Goal: Information Seeking & Learning: Find specific page/section

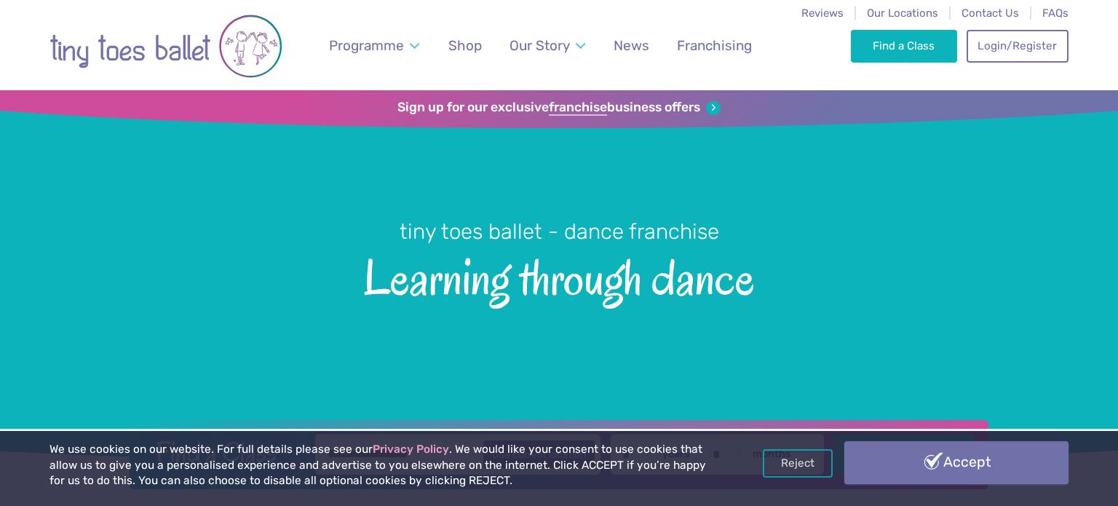
click at [902, 462] on link "Accept" at bounding box center [957, 462] width 224 height 42
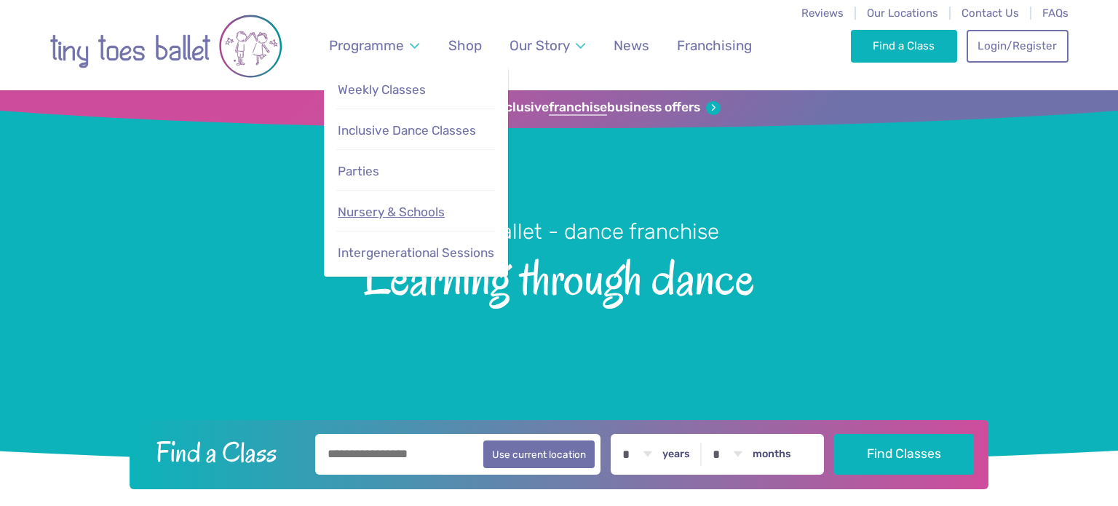
click at [389, 212] on span "Nursery & Schools" at bounding box center [391, 212] width 107 height 15
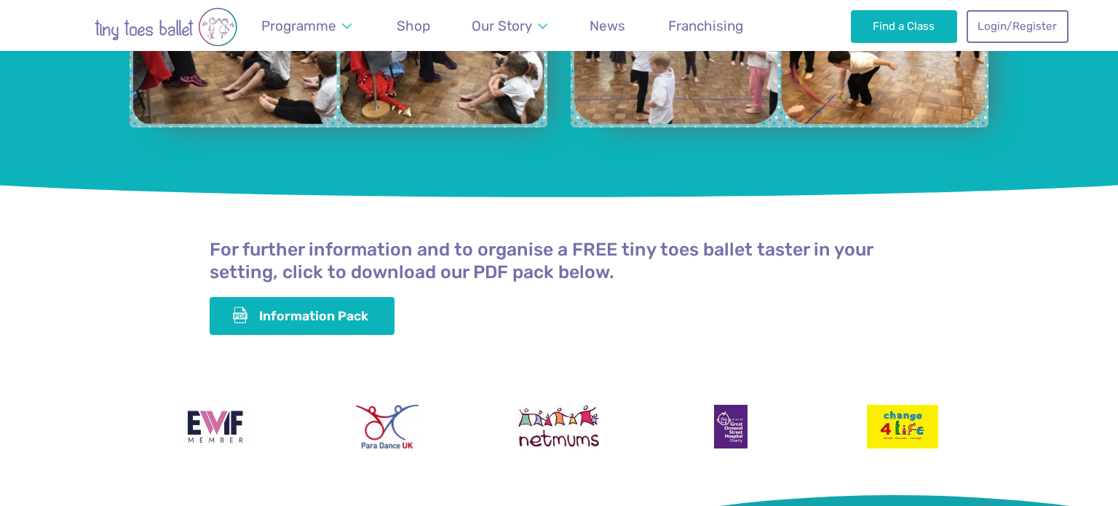
scroll to position [3962, 0]
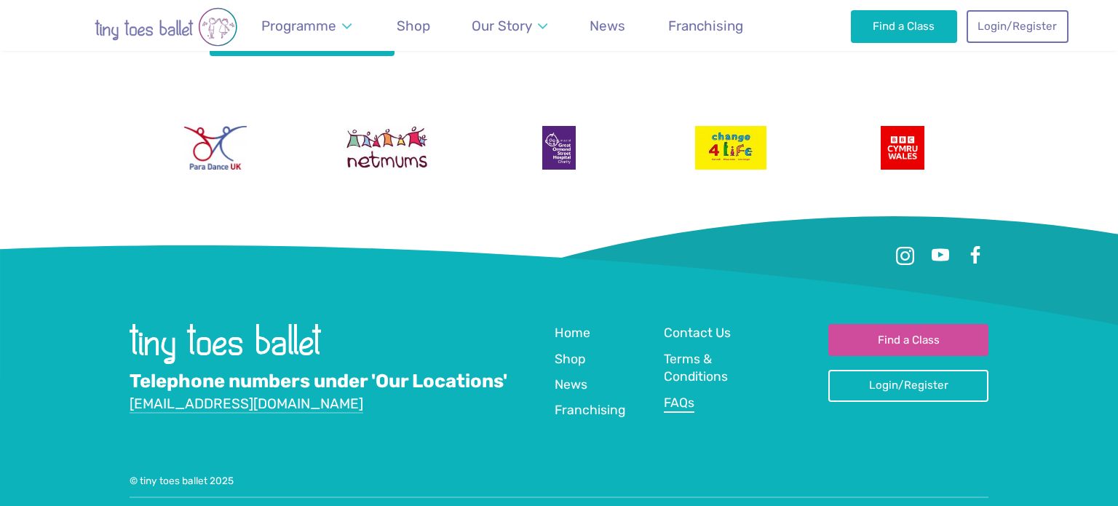
click at [677, 395] on span "FAQs" at bounding box center [679, 402] width 31 height 15
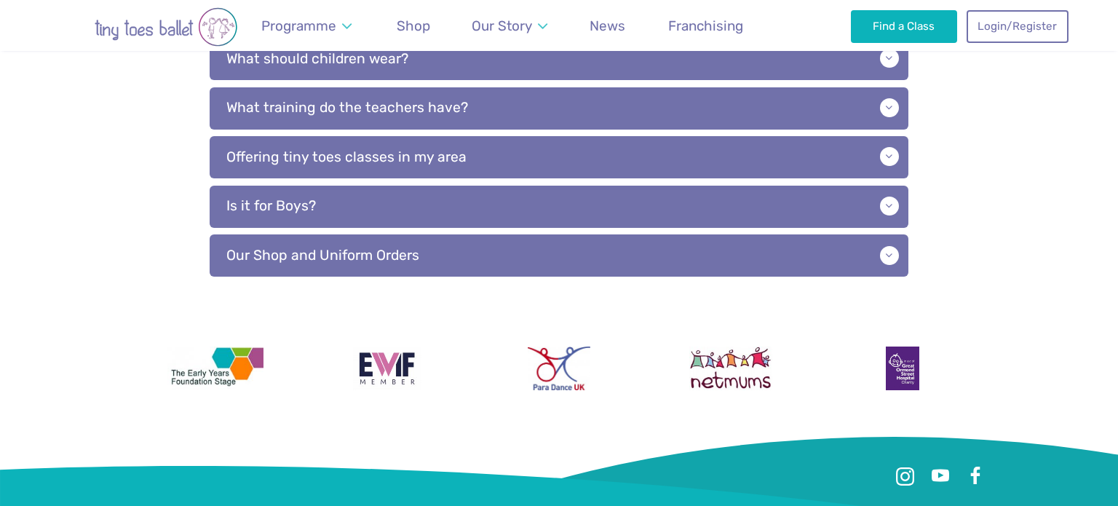
scroll to position [807, 0]
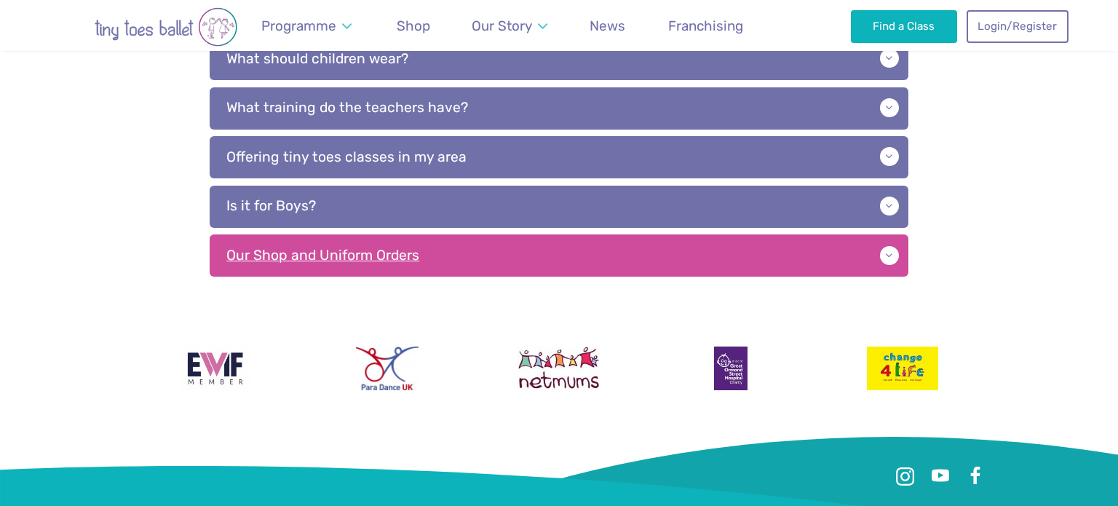
click at [396, 264] on p "Our Shop and Uniform Orders" at bounding box center [559, 255] width 699 height 42
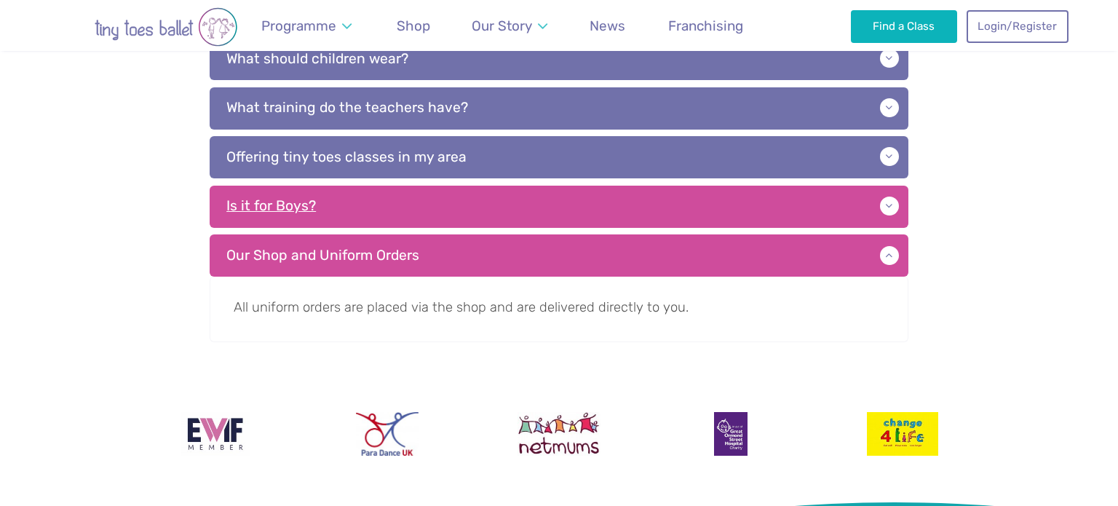
click at [382, 205] on p "Is it for Boys?" at bounding box center [559, 207] width 699 height 42
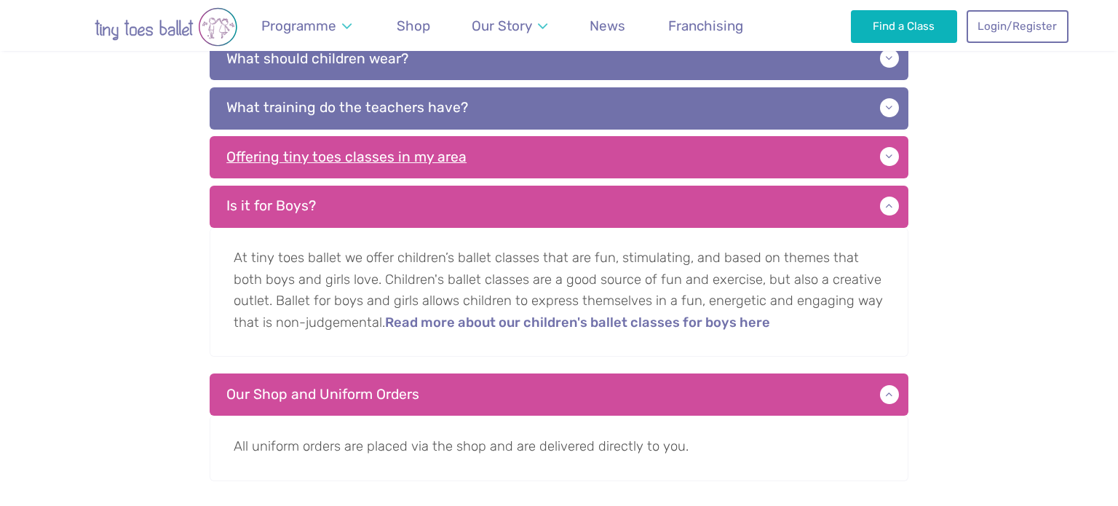
click at [328, 151] on p "Offering tiny toes classes in my area" at bounding box center [559, 157] width 699 height 42
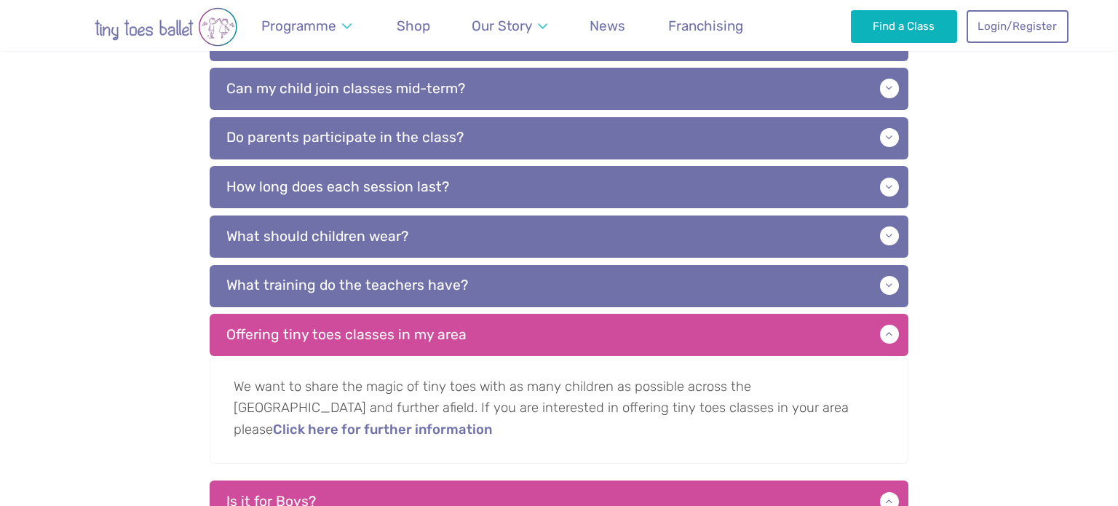
scroll to position [611, 0]
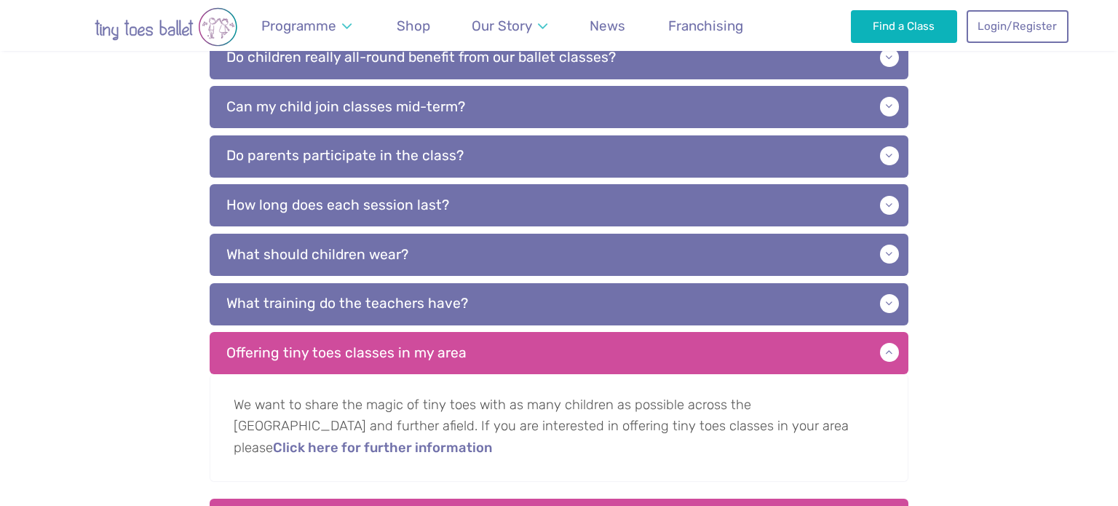
click at [364, 202] on p "How long does each session last?" at bounding box center [559, 205] width 699 height 42
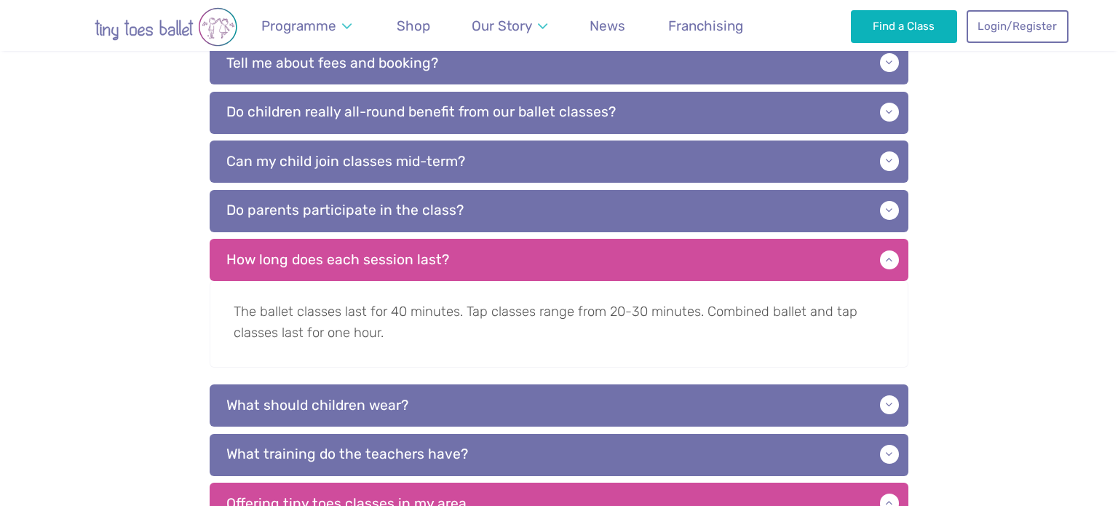
scroll to position [553, 0]
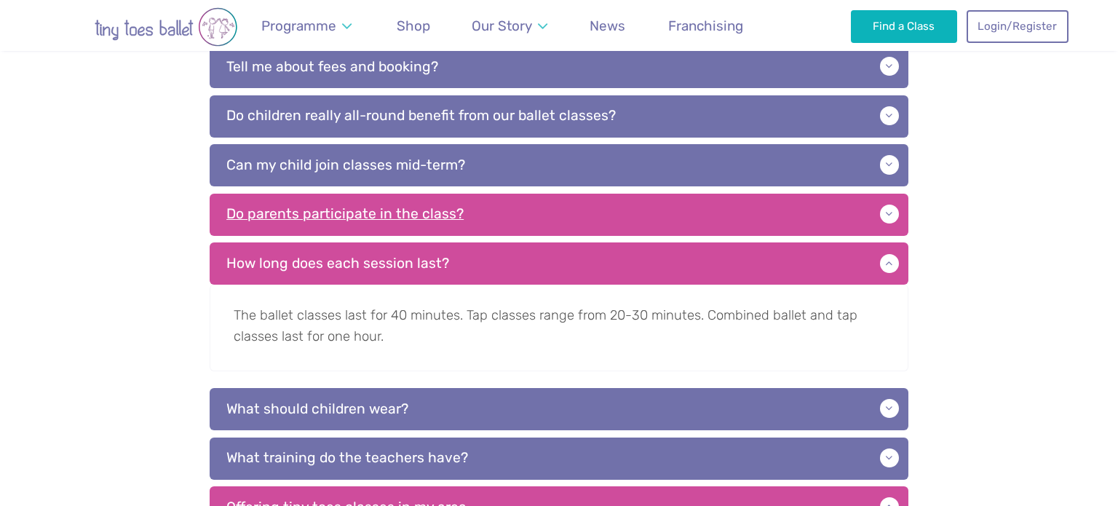
click at [382, 233] on p "Do parents participate in the class?" at bounding box center [559, 215] width 699 height 42
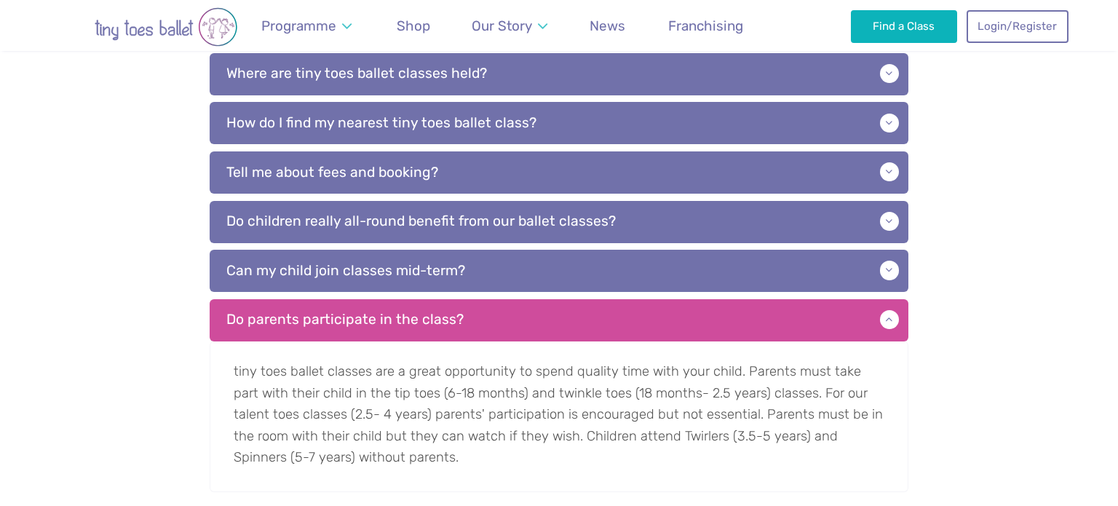
scroll to position [428, 0]
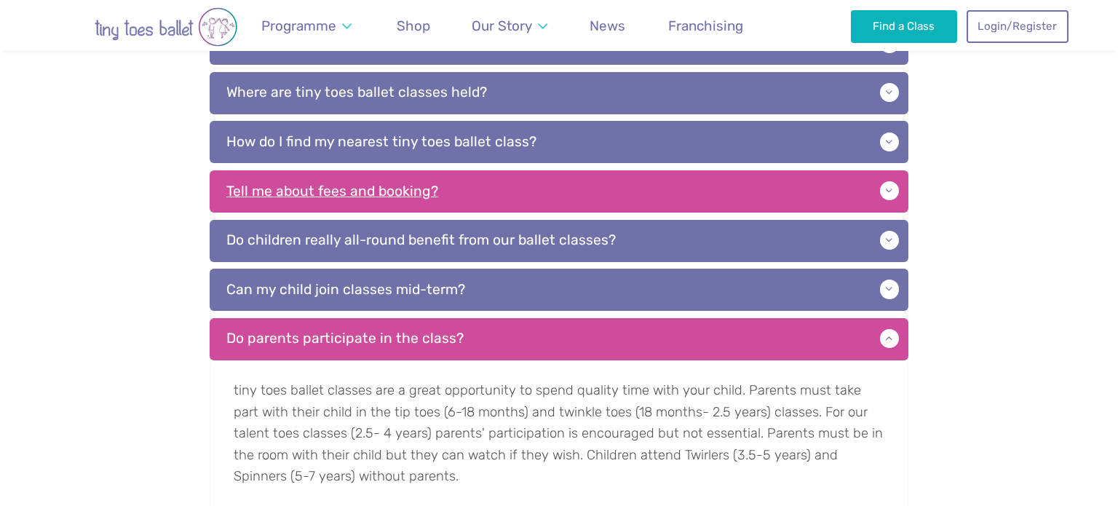
click at [371, 194] on p "Tell me about fees and booking?" at bounding box center [559, 191] width 699 height 42
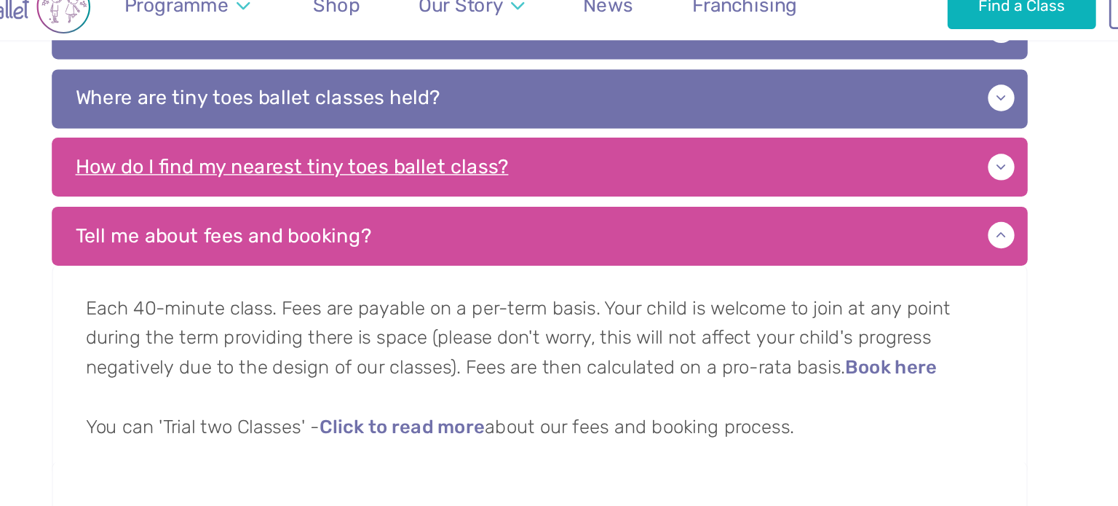
click at [445, 140] on p "How do I find my nearest tiny toes ballet class?" at bounding box center [559, 142] width 699 height 42
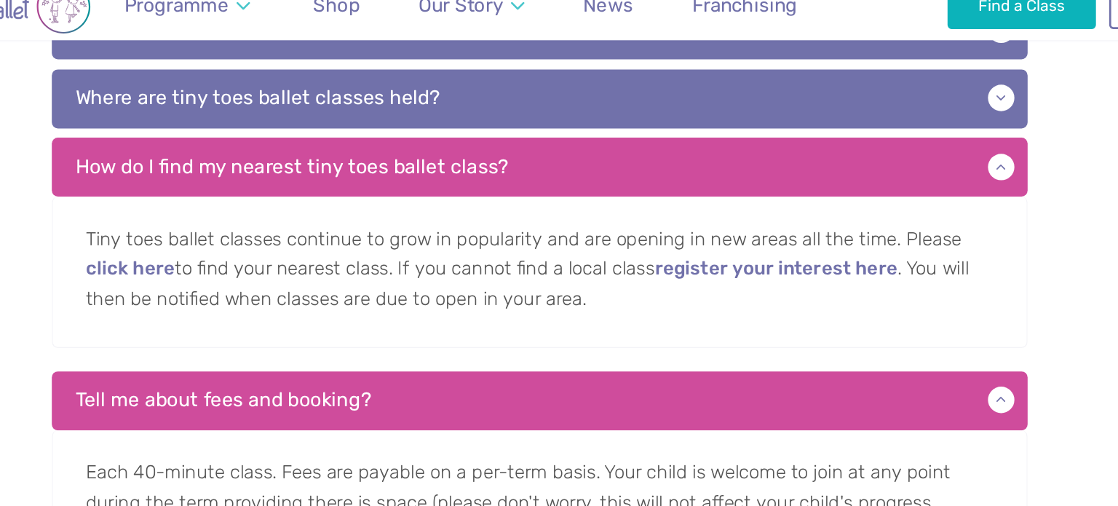
click at [423, 191] on p "Tiny toes ballet classes continue to grow in popularity and are opening in new …" at bounding box center [559, 217] width 699 height 108
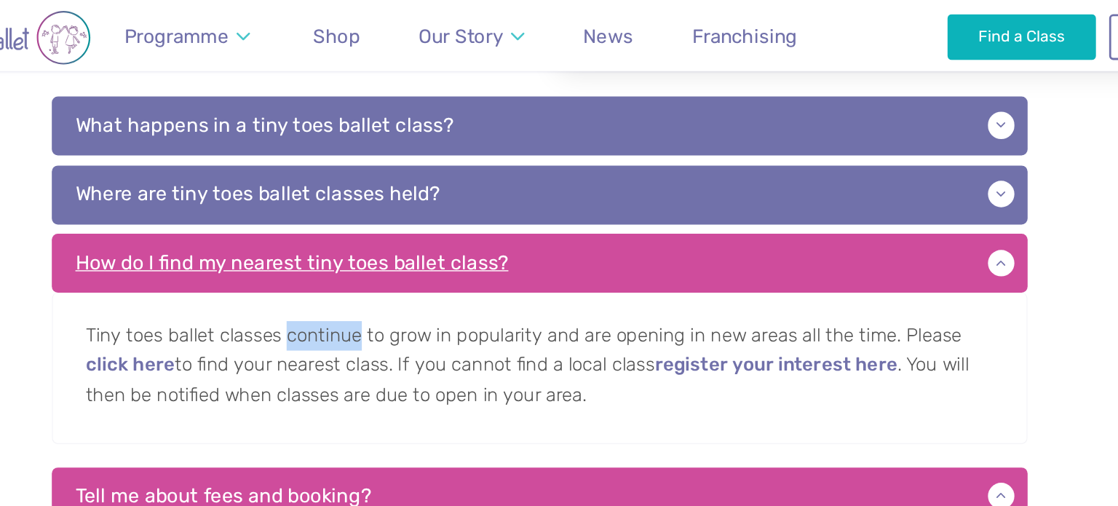
scroll to position [375, 0]
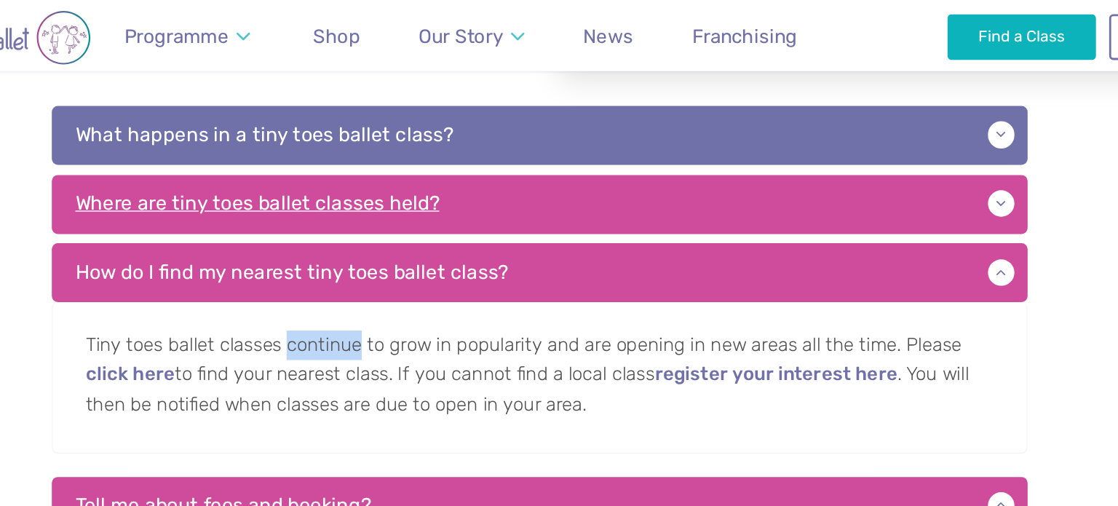
click at [475, 151] on p "Where are tiny toes ballet classes held?" at bounding box center [559, 146] width 699 height 42
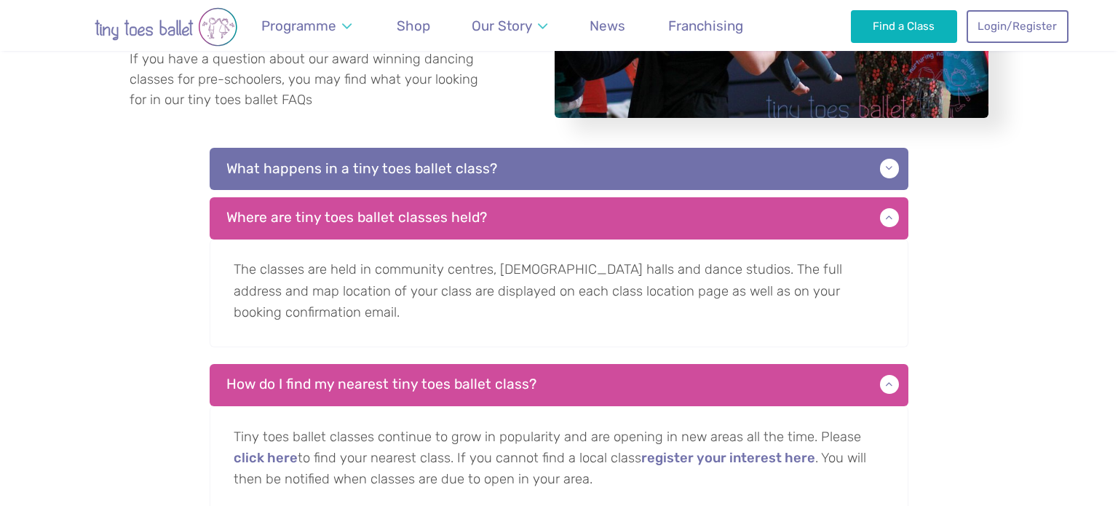
scroll to position [307, 0]
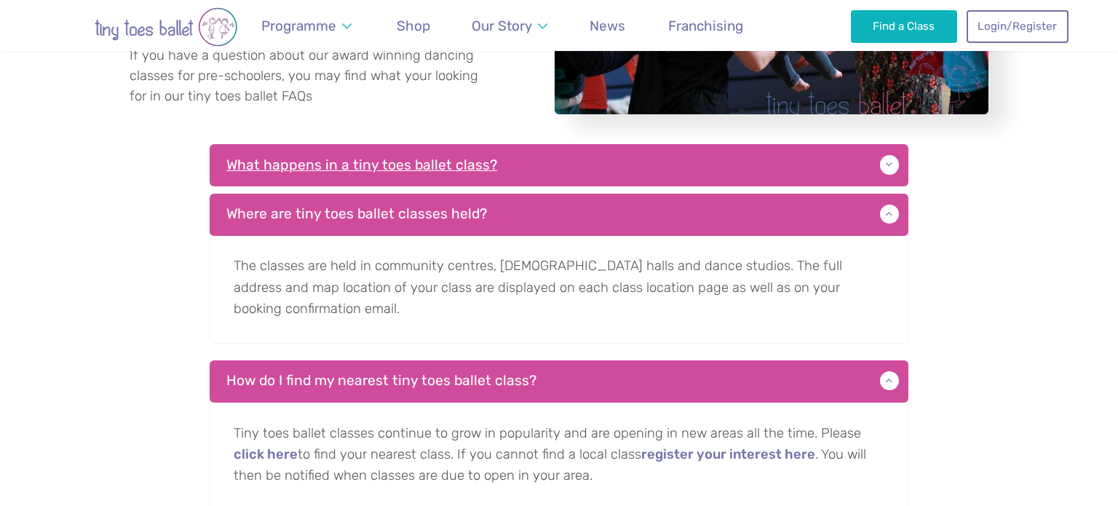
click at [443, 173] on p "What happens in a tiny toes ballet class?" at bounding box center [559, 165] width 699 height 42
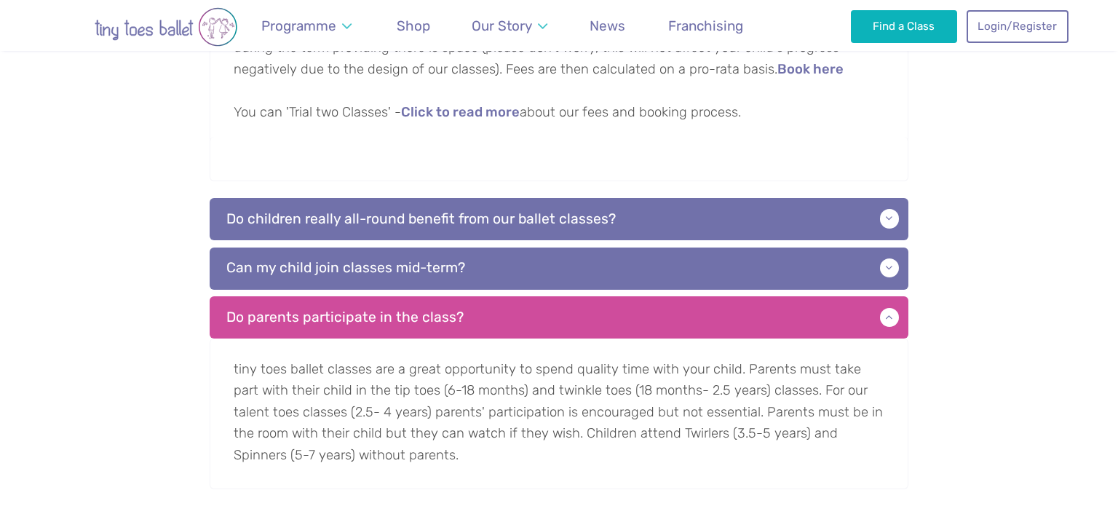
scroll to position [1142, 0]
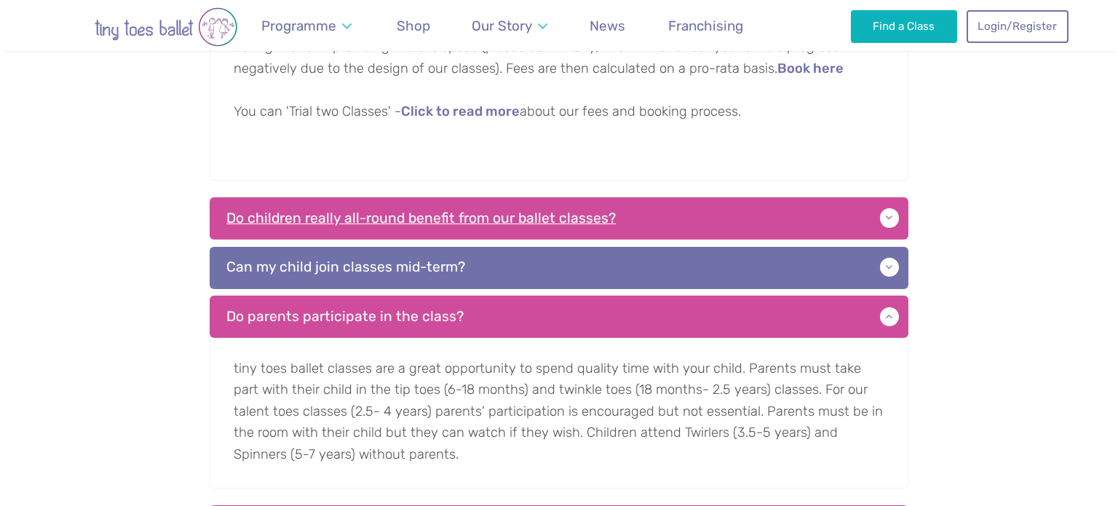
click at [535, 234] on p "Do children really all-round benefit from our ballet classes?" at bounding box center [559, 218] width 699 height 42
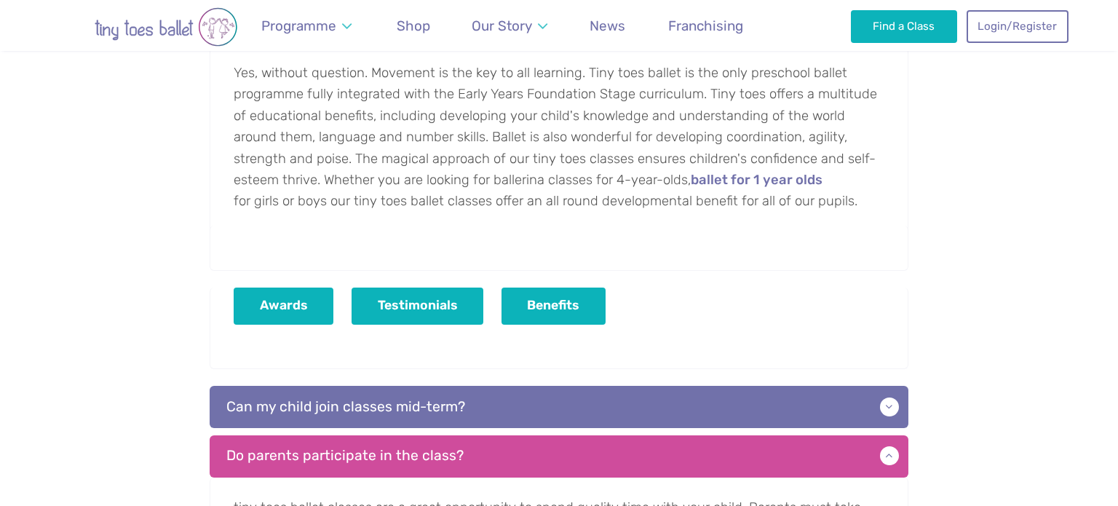
scroll to position [1349, 0]
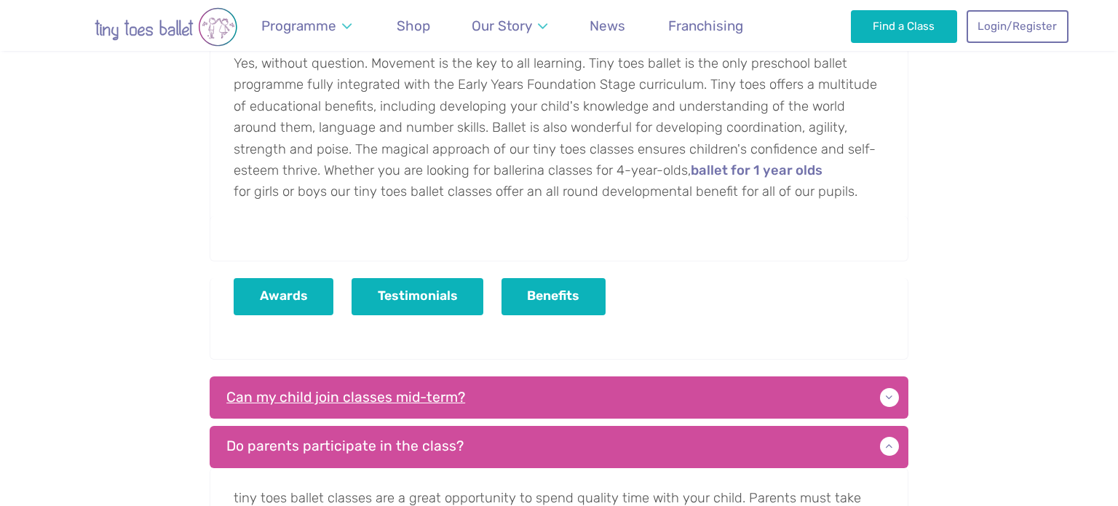
click at [504, 379] on p "Can my child join classes mid-term?" at bounding box center [559, 397] width 699 height 42
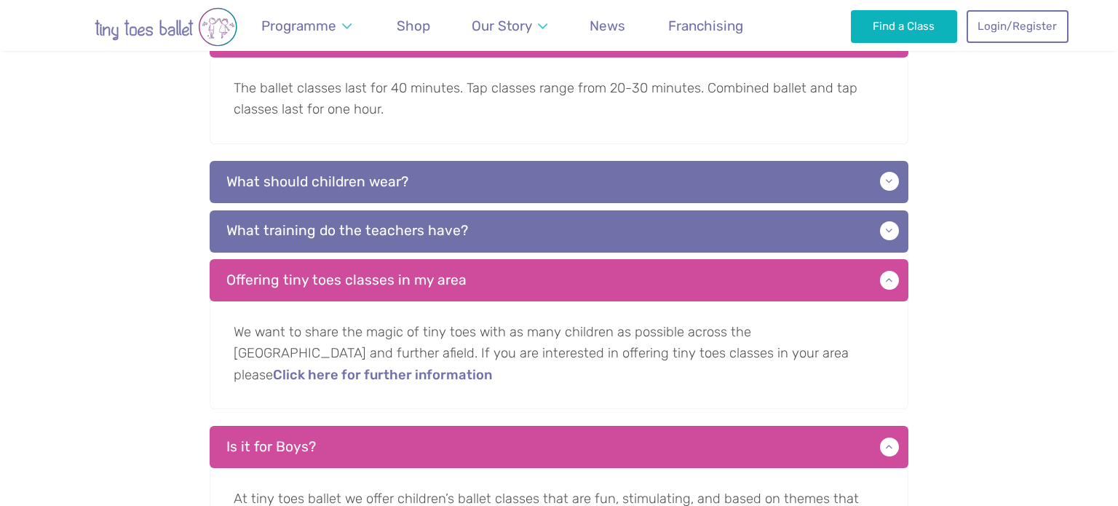
scroll to position [2086, 0]
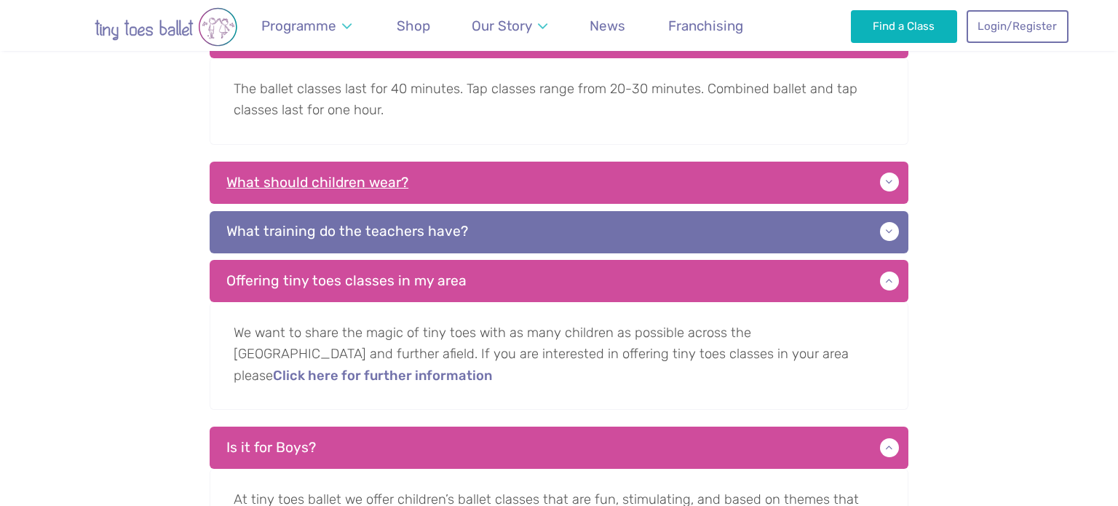
click at [467, 189] on p "What should children wear?" at bounding box center [559, 183] width 699 height 42
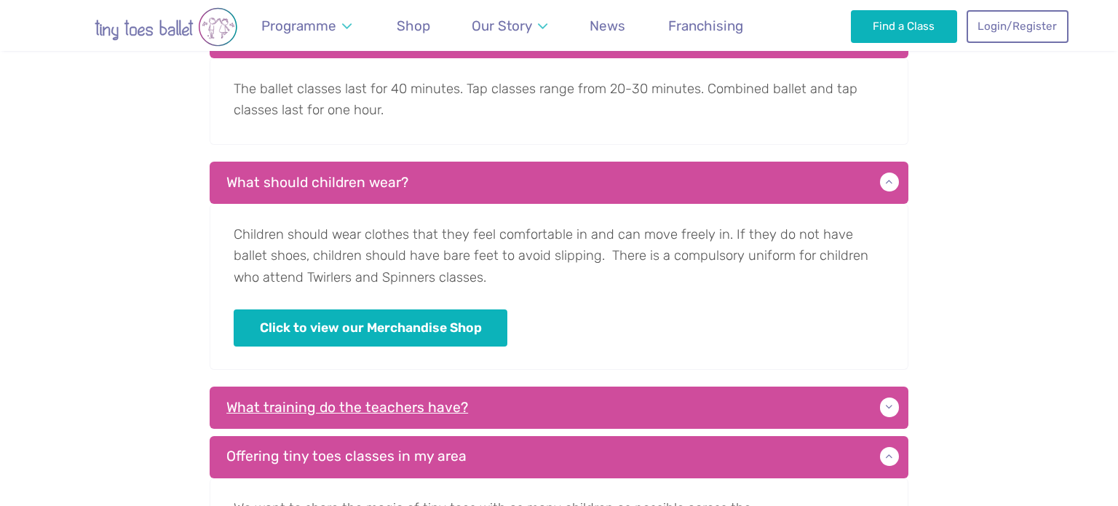
click at [439, 403] on p "What training do the teachers have?" at bounding box center [559, 408] width 699 height 42
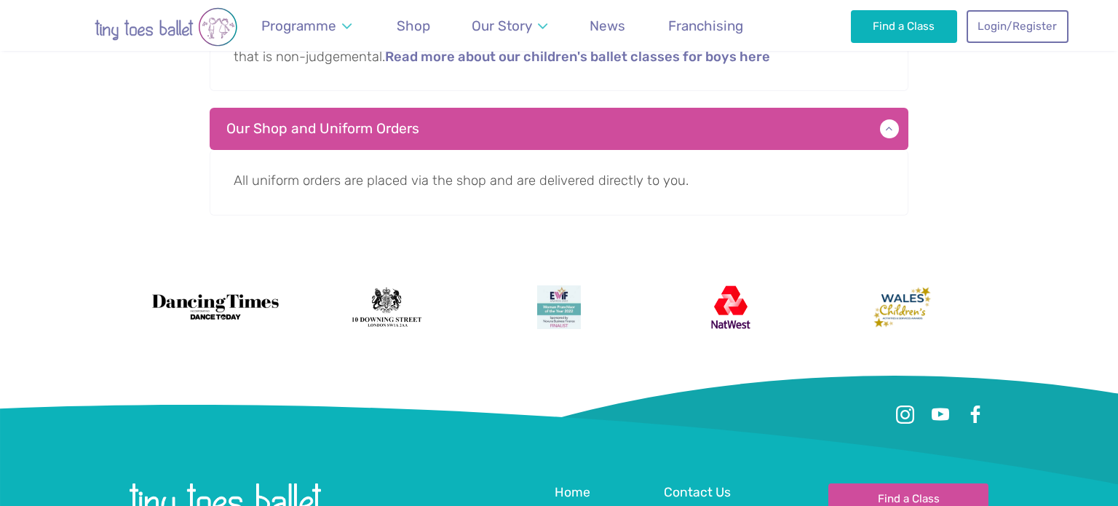
scroll to position [2956, 0]
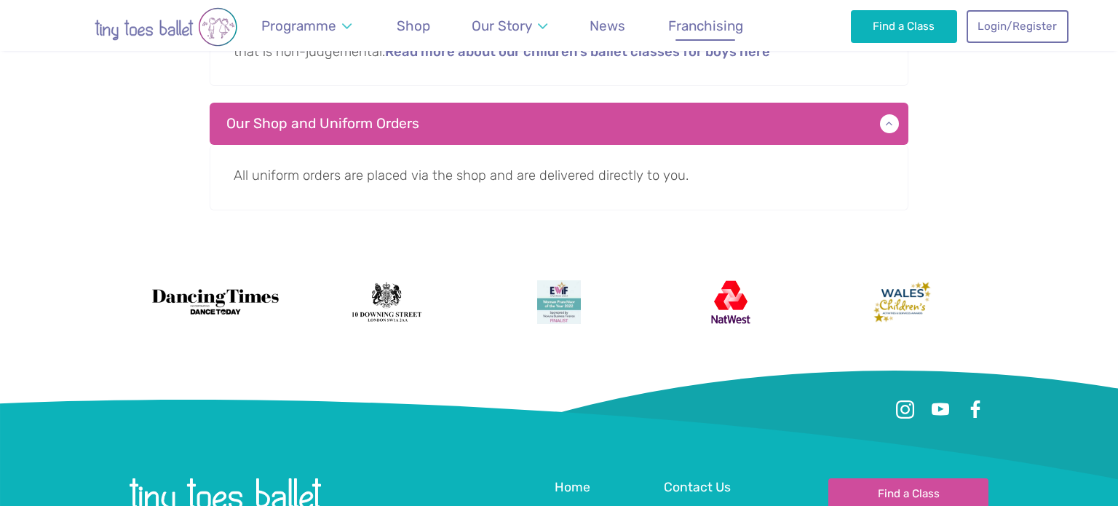
click at [703, 20] on span "Franchising" at bounding box center [705, 25] width 75 height 17
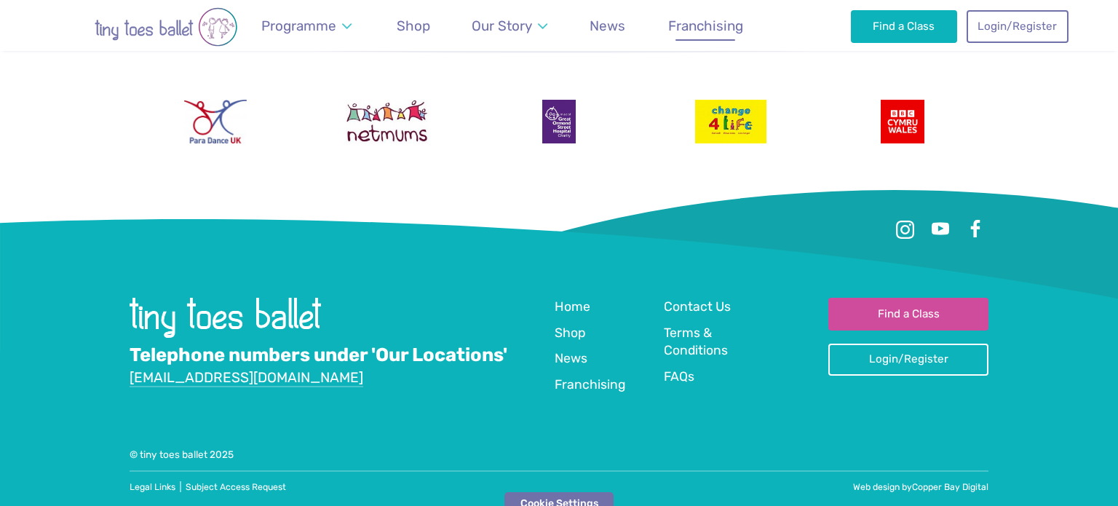
scroll to position [6121, 0]
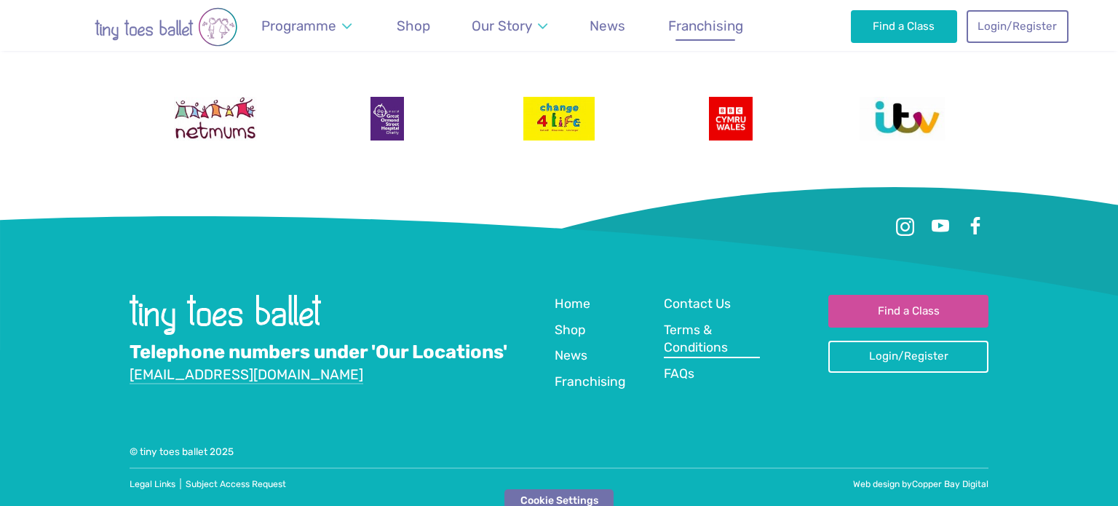
click at [684, 329] on span "Terms & Conditions" at bounding box center [696, 339] width 64 height 33
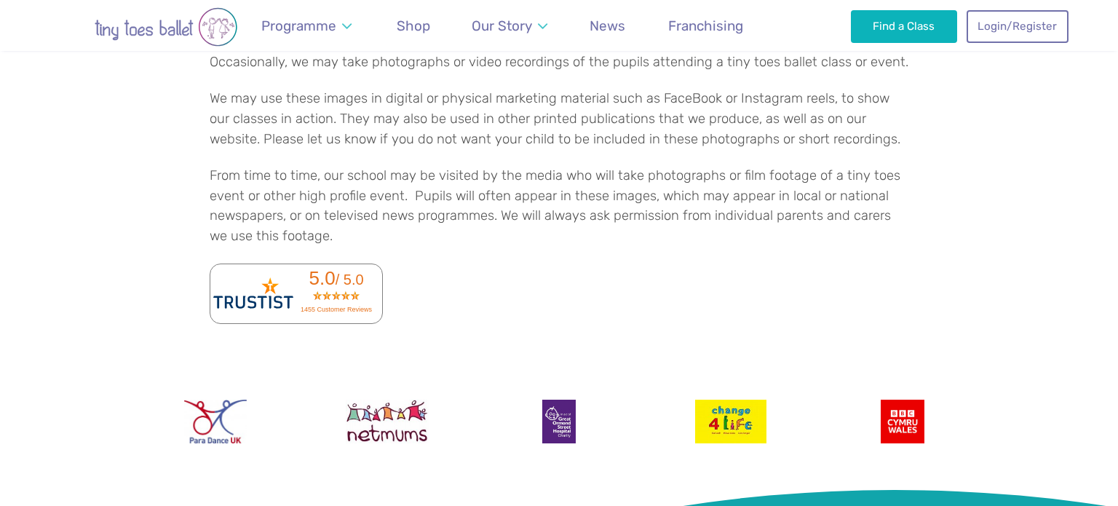
scroll to position [4101, 0]
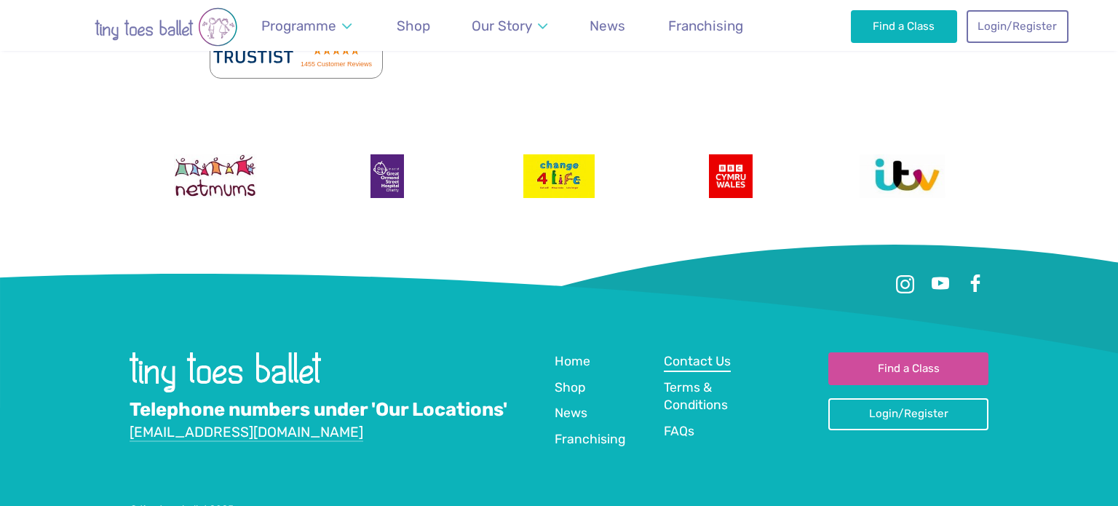
click at [680, 354] on span "Contact Us" at bounding box center [697, 361] width 67 height 15
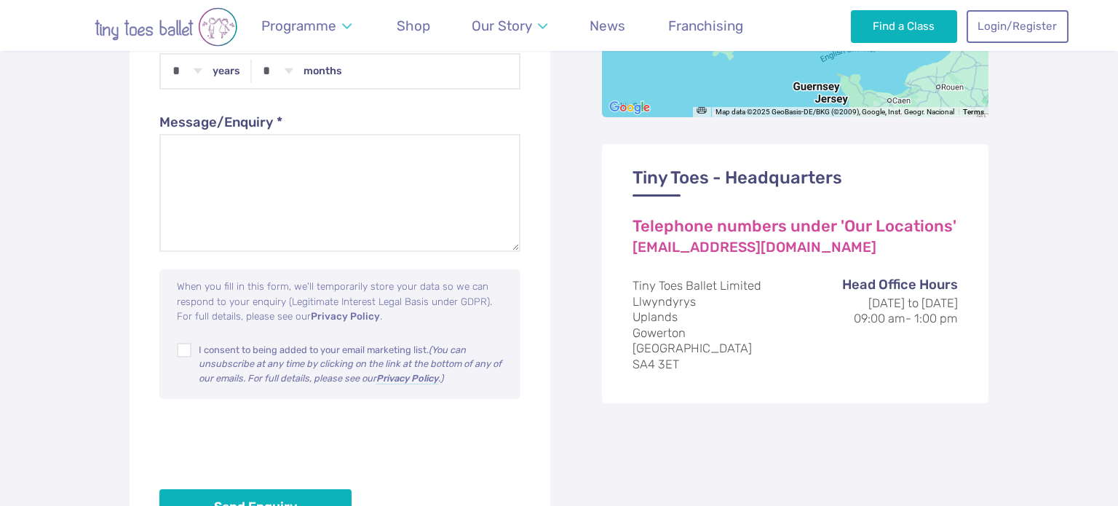
scroll to position [903, 0]
click at [673, 301] on address "Tiny Toes Ballet Limited Llwyndyrys [GEOGRAPHIC_DATA]" at bounding box center [795, 325] width 325 height 94
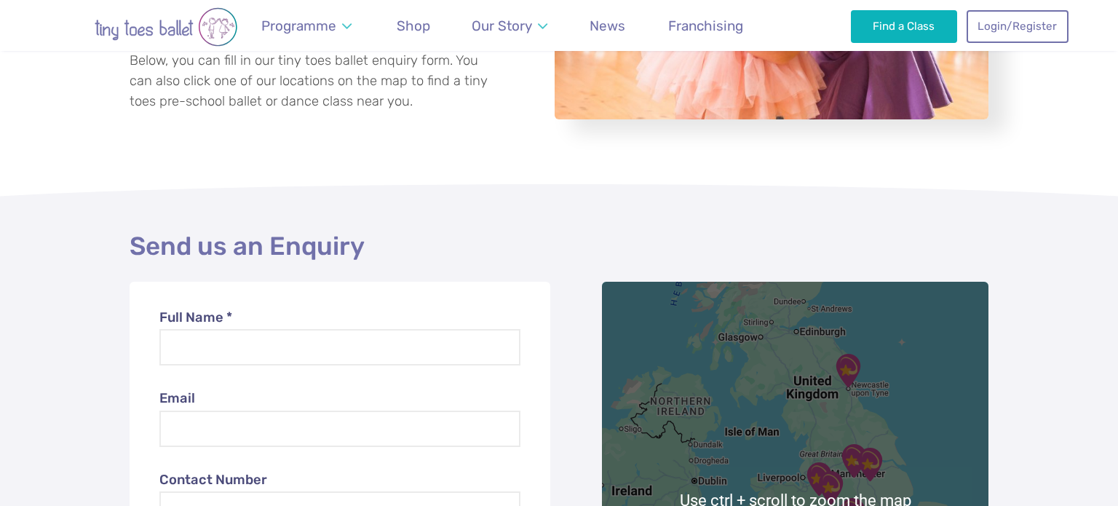
scroll to position [0, 0]
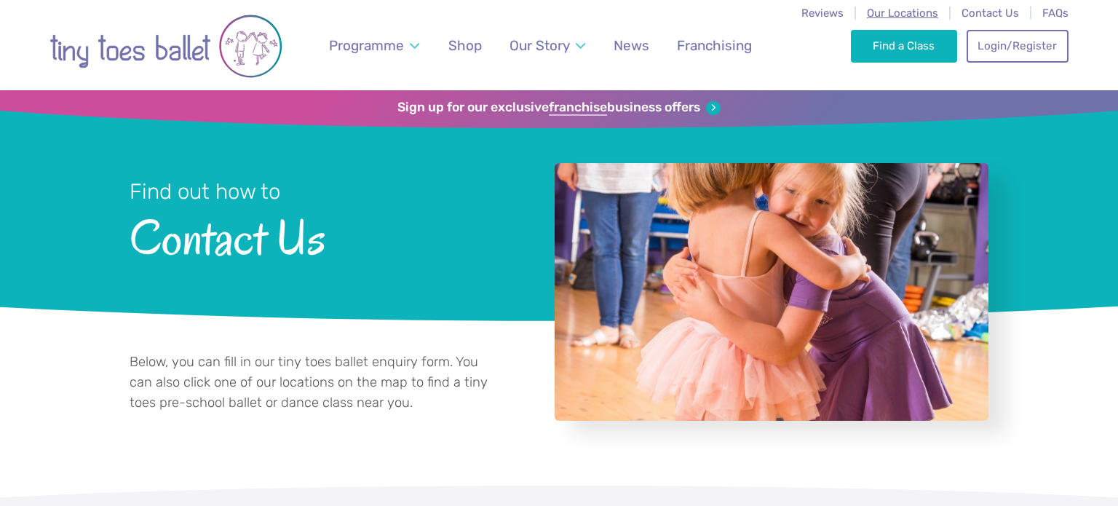
click at [922, 9] on span "Our Locations" at bounding box center [902, 13] width 71 height 13
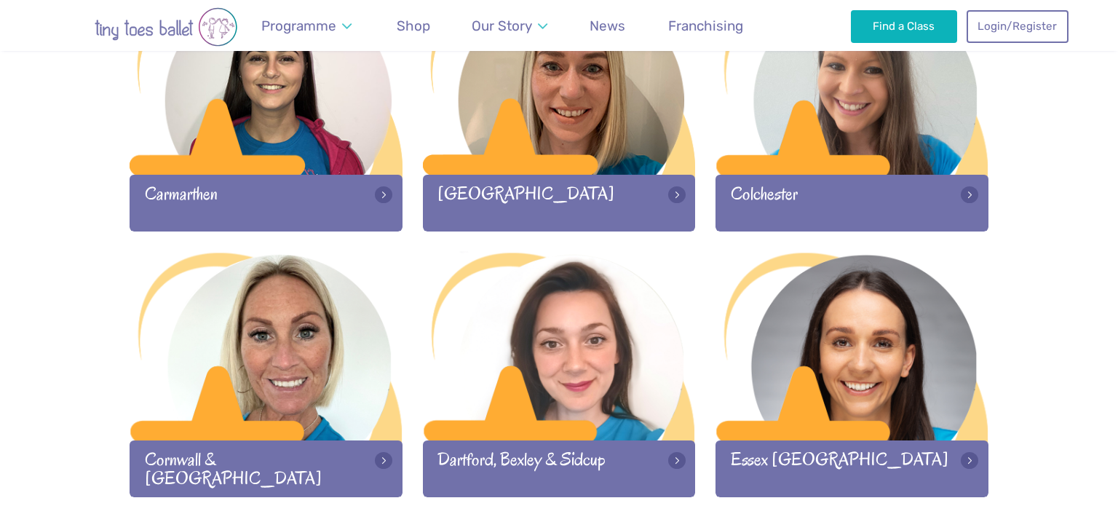
scroll to position [810, 0]
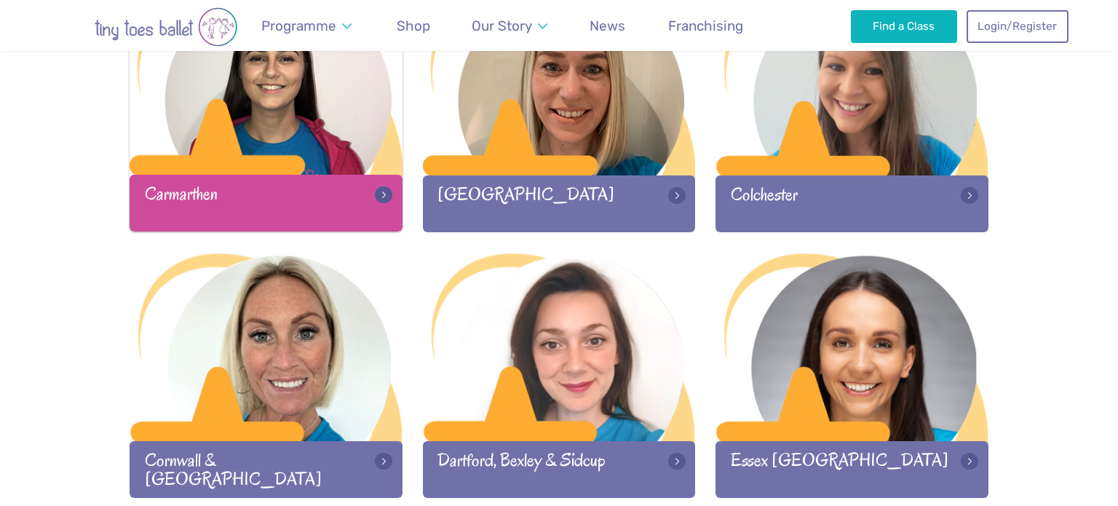
click at [384, 203] on div "Carmarthen" at bounding box center [266, 203] width 273 height 56
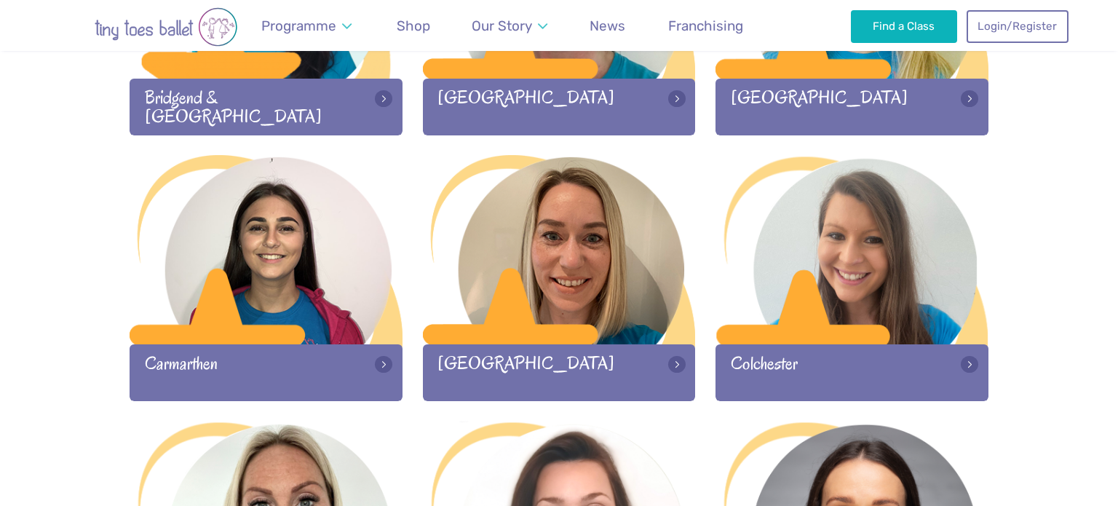
scroll to position [642, 0]
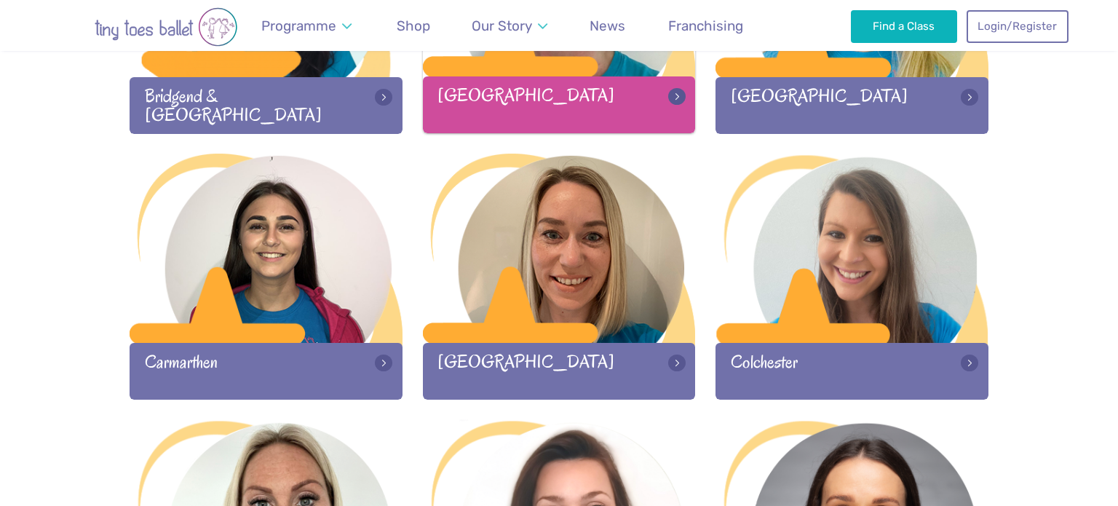
click at [671, 90] on div "[GEOGRAPHIC_DATA]" at bounding box center [559, 104] width 273 height 56
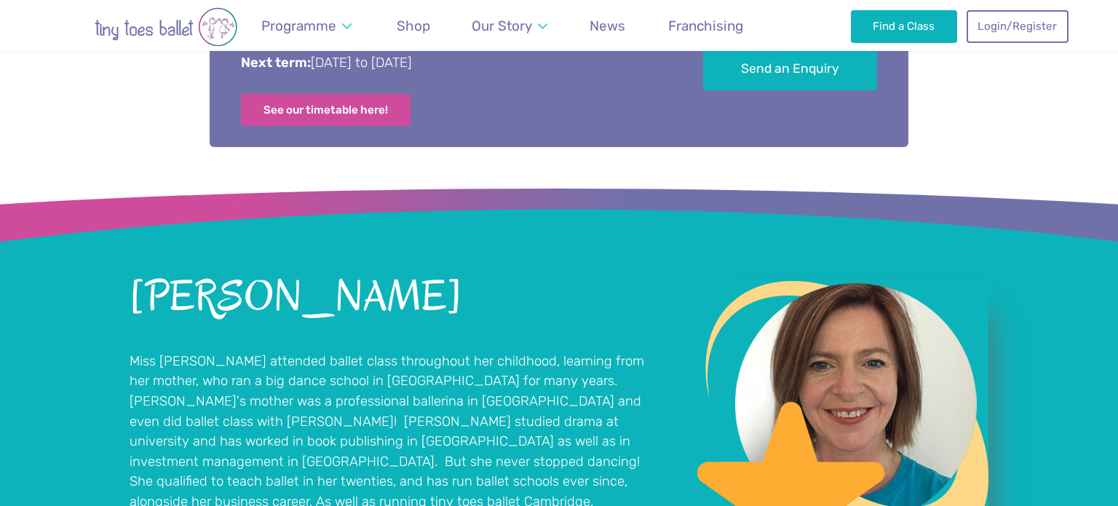
scroll to position [869, 0]
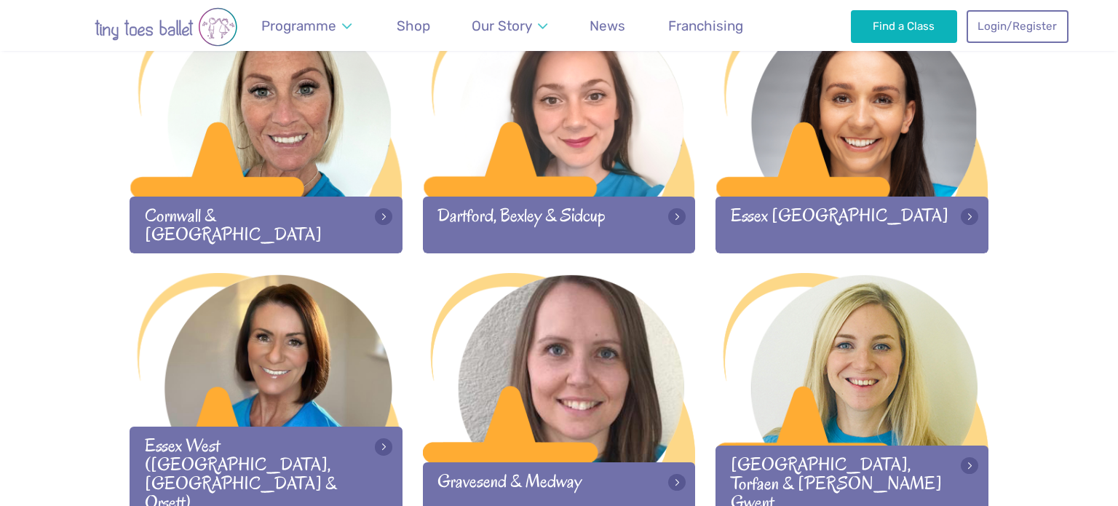
scroll to position [1056, 0]
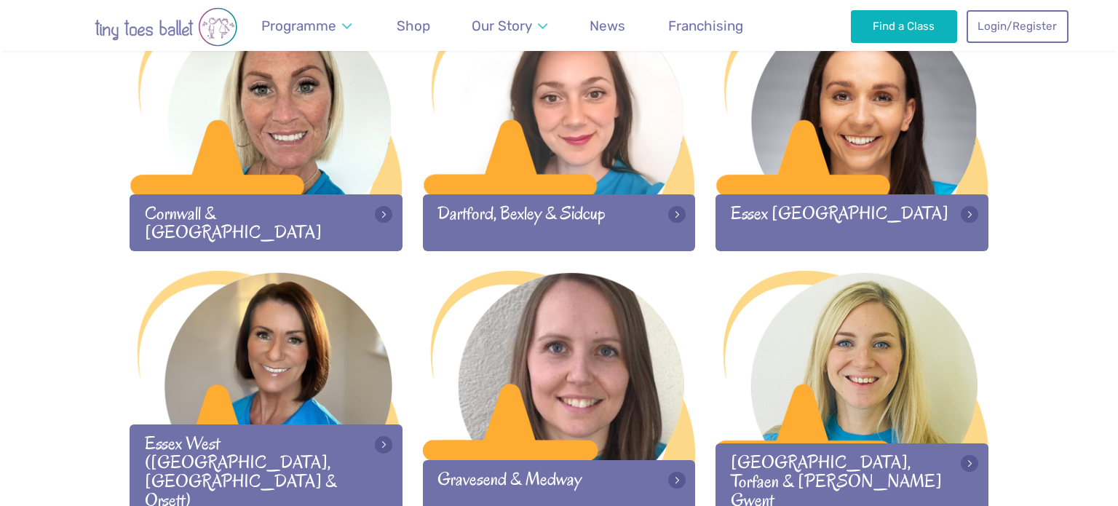
click at [548, 220] on div "Dartford, Bexley & Sidcup" at bounding box center [559, 222] width 273 height 56
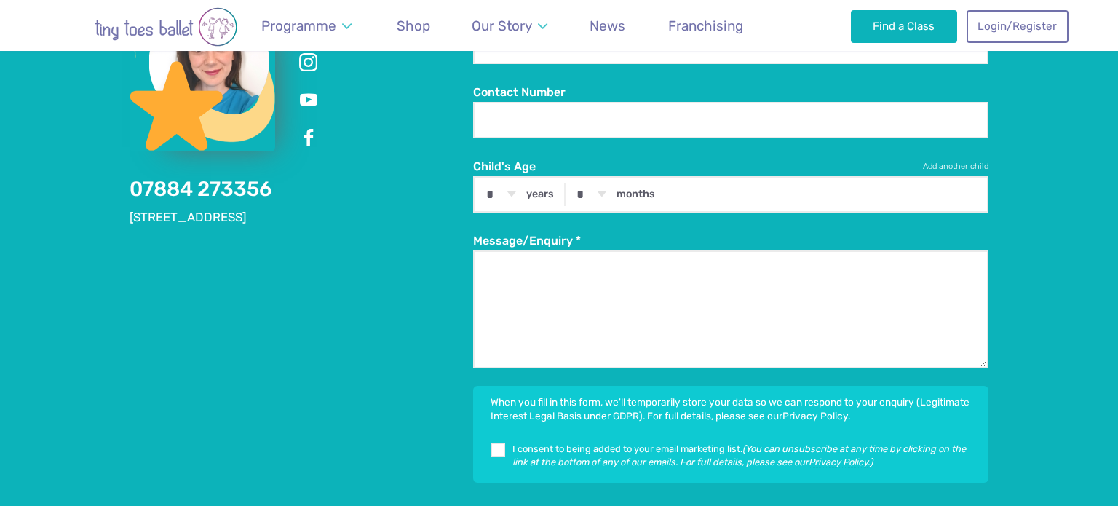
scroll to position [2639, 0]
